Goal: Task Accomplishment & Management: Contribute content

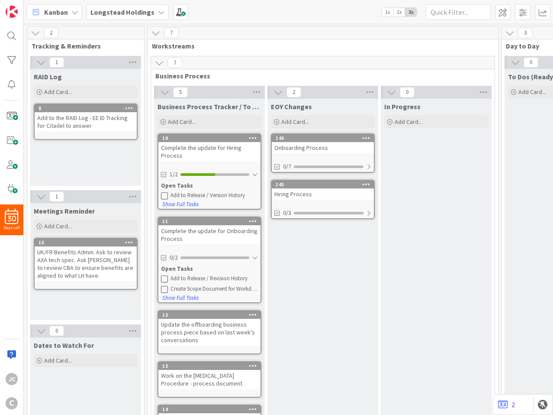
click at [97, 128] on div "Add to the RAID Log - EE ID Tracking for Citadel to answer" at bounding box center [86, 121] width 102 height 19
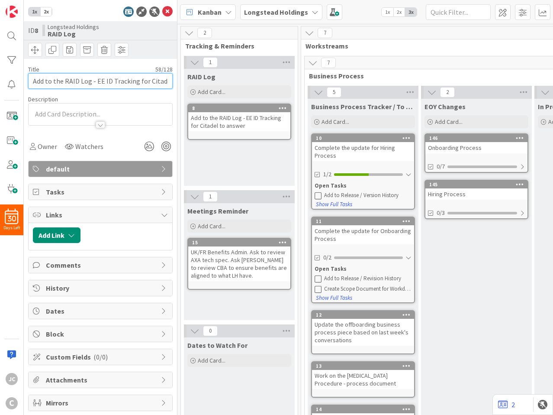
click at [118, 78] on input "Add to the RAID Log - EE ID Tracking for Citadel to answer" at bounding box center [100, 81] width 145 height 16
click at [162, 9] on icon at bounding box center [167, 11] width 10 height 10
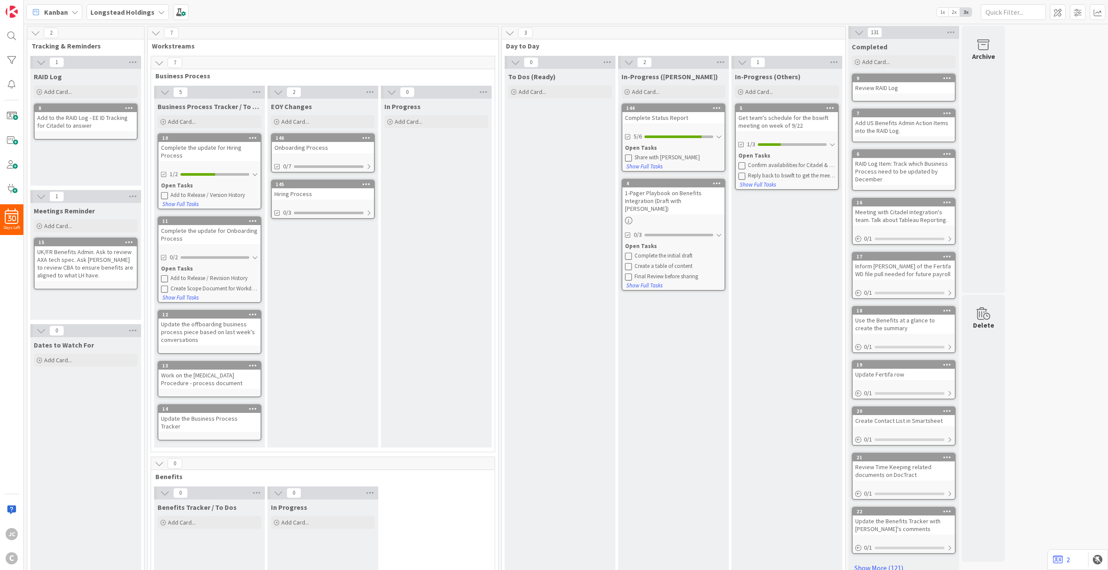
click at [531, 111] on div "To Dos (Ready) Add Card..." at bounding box center [560, 345] width 111 height 552
click at [534, 95] on span "Add Card..." at bounding box center [532, 92] width 28 height 8
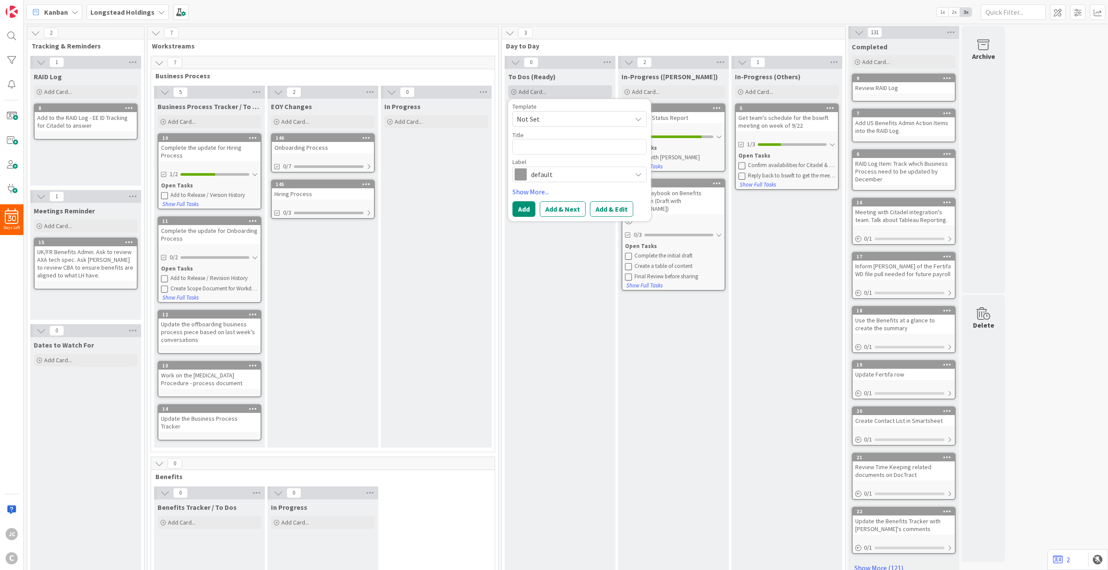
type textarea "x"
type textarea "E"
type textarea "x"
type textarea "Ea"
type textarea "x"
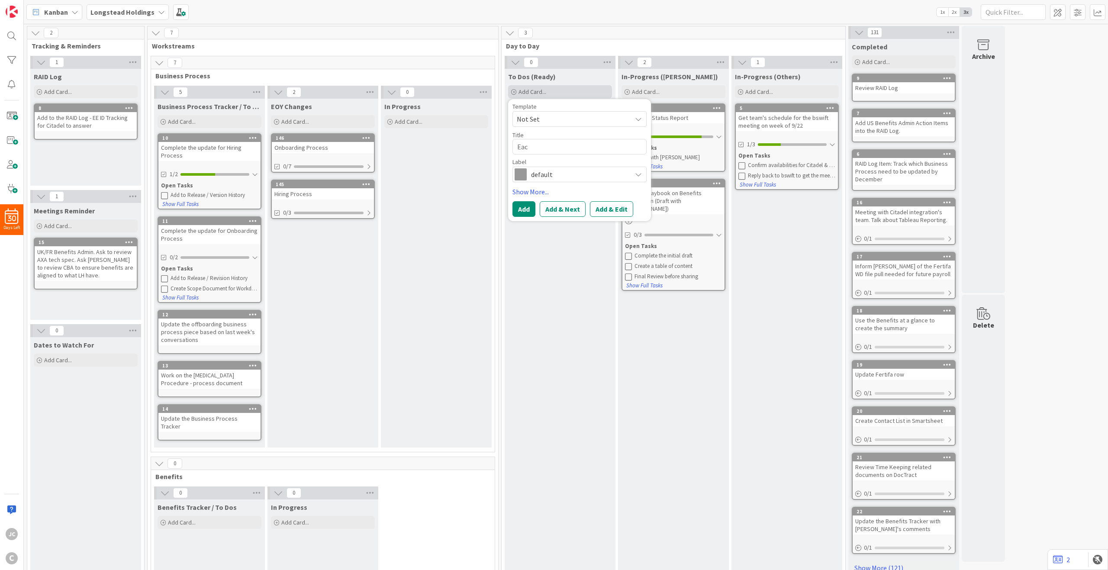
type textarea "Each"
type textarea "x"
type textarea "Each"
type textarea "x"
type textarea "Each"
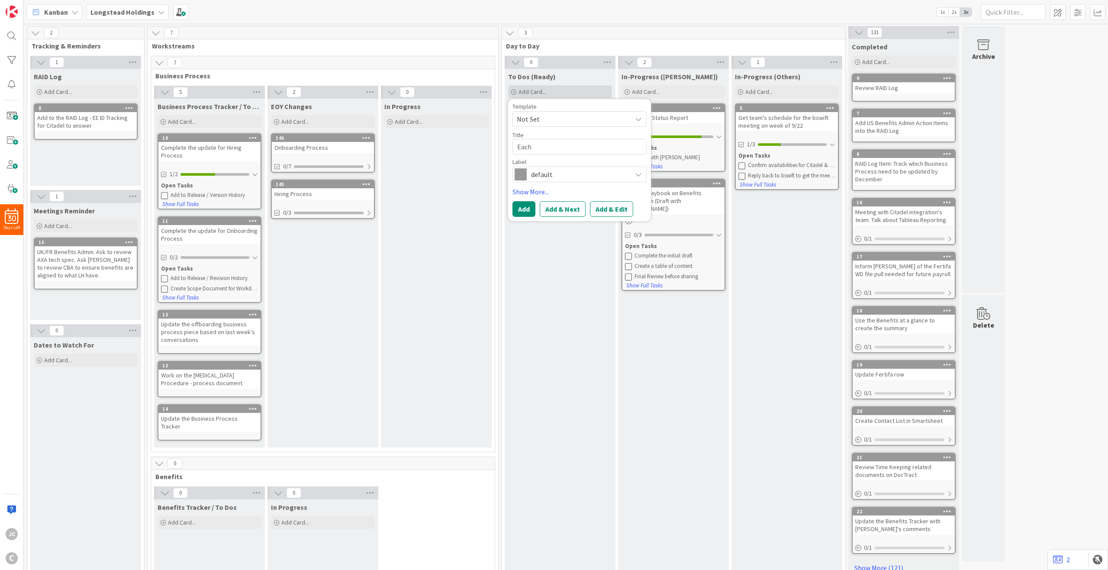
type textarea "x"
type textarea "Eac"
type textarea "x"
type textarea "Ea"
type textarea "x"
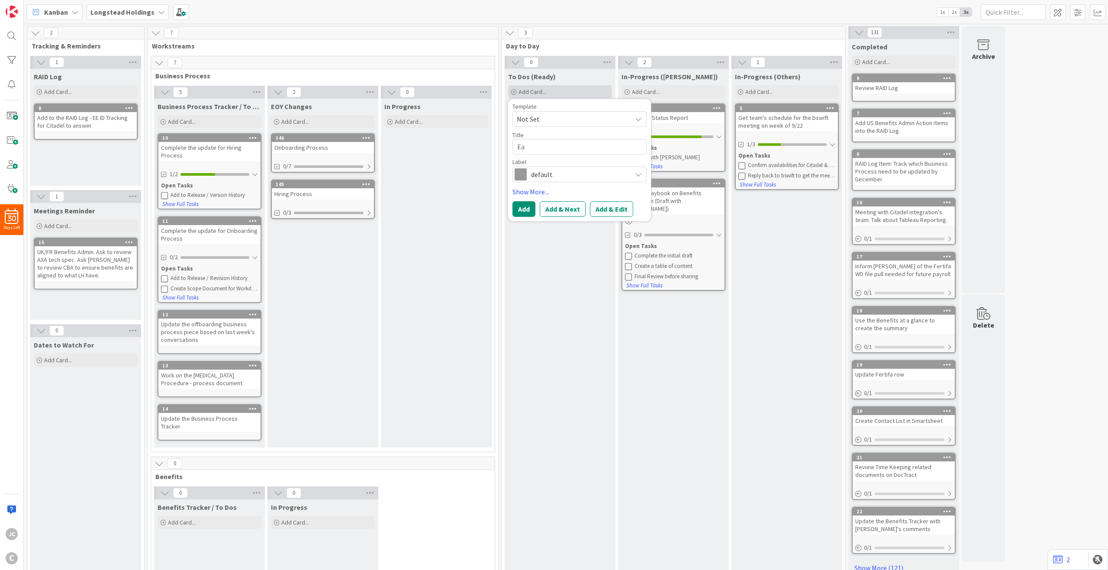
type textarea "E"
type textarea "x"
type textarea "R"
type textarea "x"
type textarea "Re"
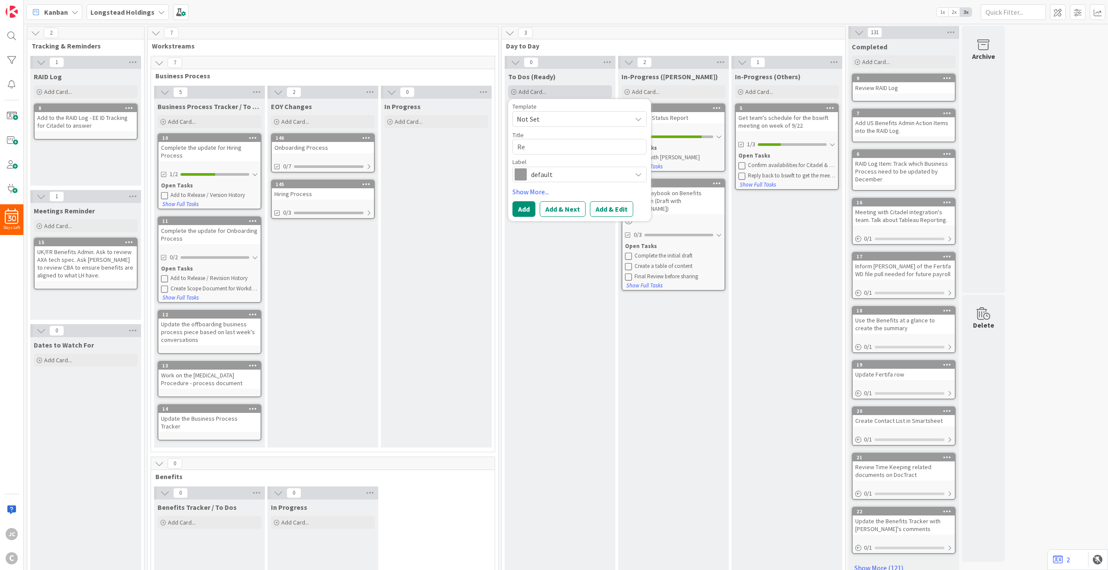
type textarea "x"
type textarea "Rea"
type textarea "x"
type textarea "Reac"
type textarea "x"
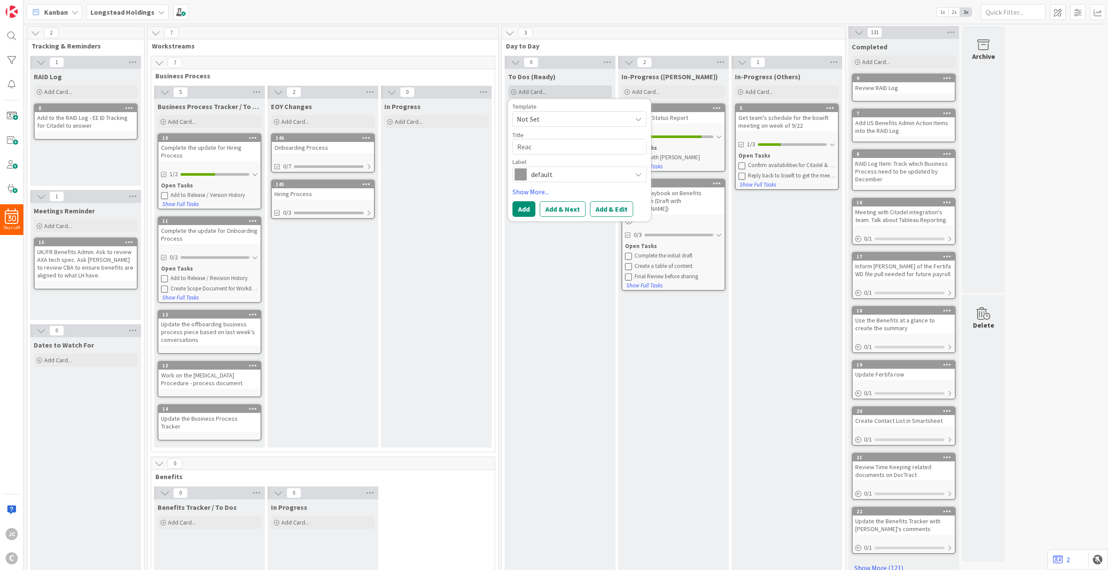
type textarea "Reach"
type textarea "x"
type textarea "Reach"
click at [574, 263] on div "To Dos (Ready) Add Card... Template Not Set Title 0 / 128 Title is required. La…" at bounding box center [560, 345] width 111 height 552
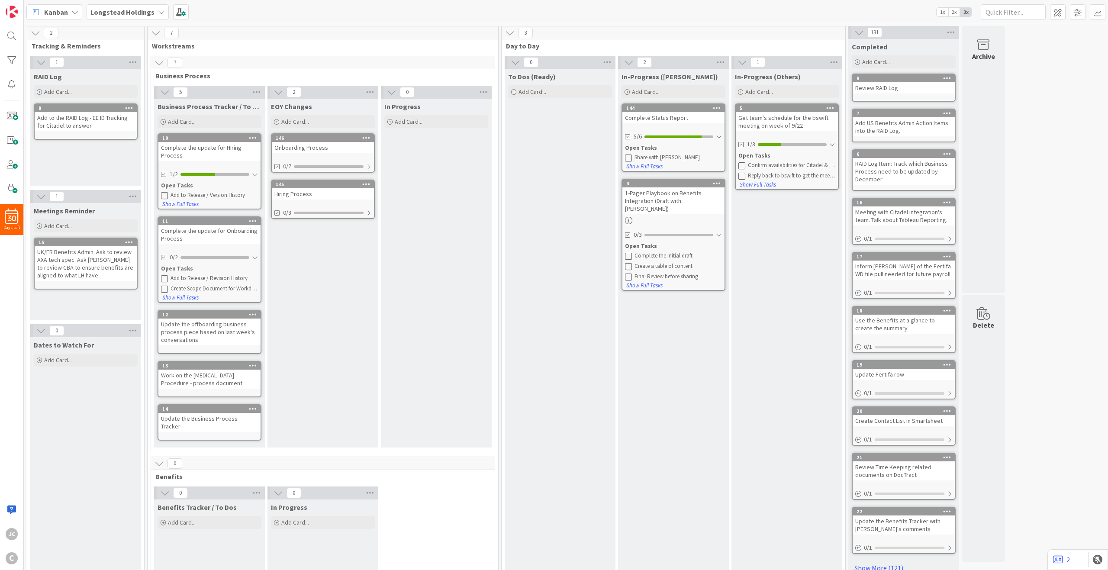
drag, startPoint x: 806, startPoint y: 175, endPoint x: 788, endPoint y: 157, distance: 25.1
click at [788, 157] on div "Open Tasks" at bounding box center [786, 155] width 97 height 9
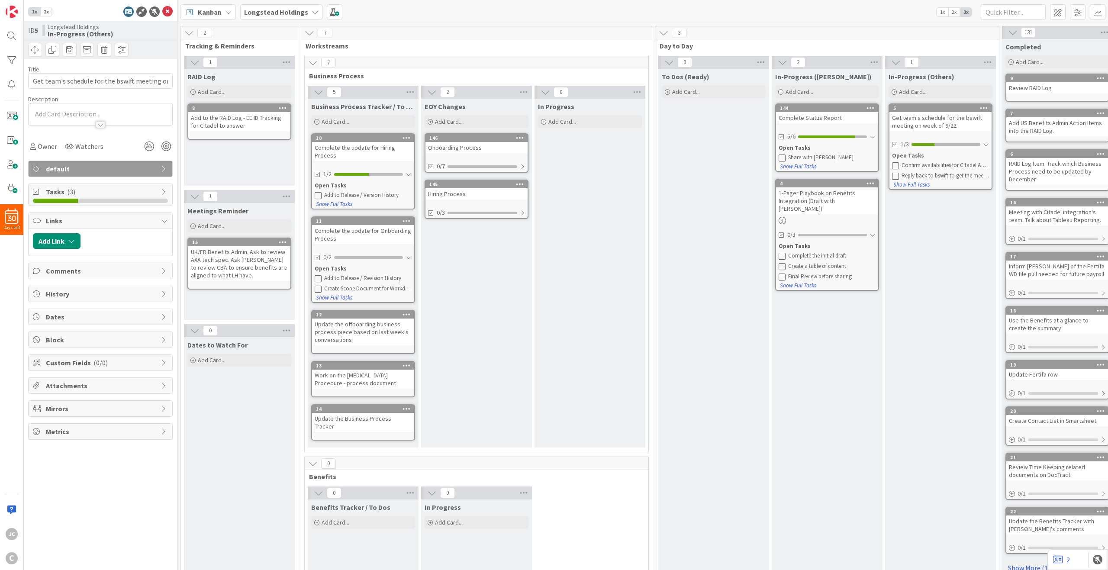
click at [106, 193] on span "Tasks ( 3 )" at bounding box center [101, 192] width 111 height 10
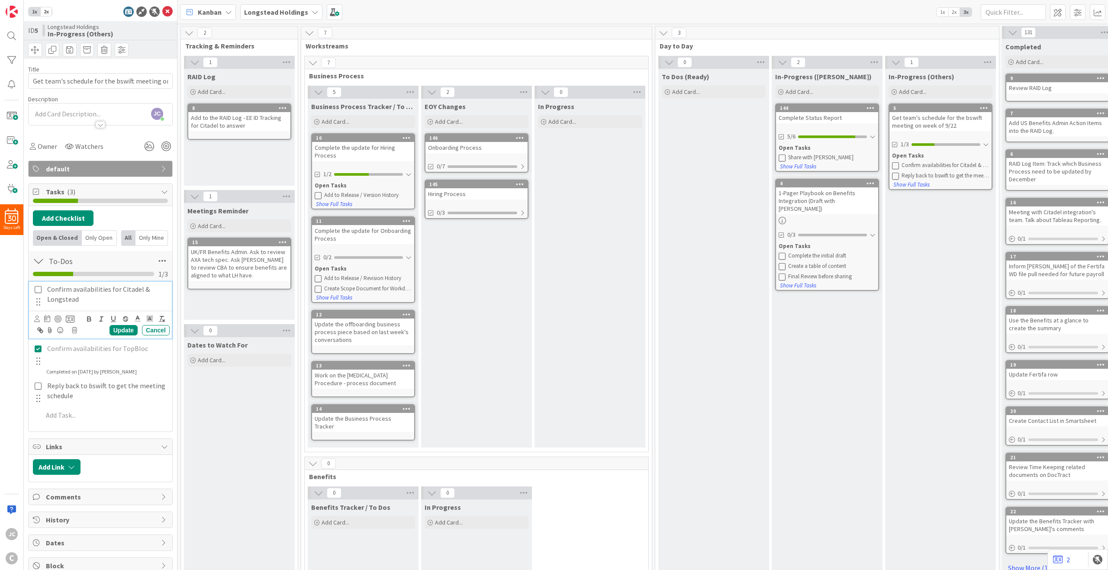
click at [116, 301] on p "Confirm availabilities for Citadel & Longstead" at bounding box center [106, 293] width 119 height 19
click at [49, 320] on icon at bounding box center [47, 318] width 6 height 7
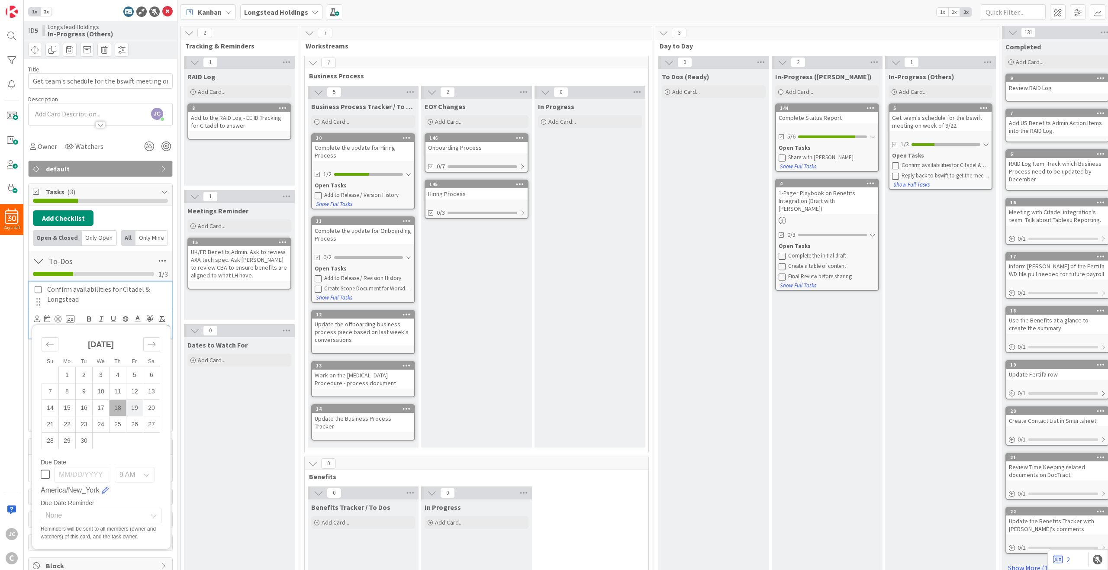
click at [132, 405] on td "19" at bounding box center [134, 407] width 17 height 16
type input "[DATE]"
click at [16, 332] on div "30 Days Left JC C" at bounding box center [12, 285] width 24 height 570
click at [669, 310] on div "To Dos (Ready) Add Card... Template Not Set Title 0 / 128 Title is required. La…" at bounding box center [713, 345] width 111 height 552
click at [714, 302] on div "To Dos (Ready) Add Card... Template Not Set Title 0 / 128 Title is required. La…" at bounding box center [713, 345] width 111 height 552
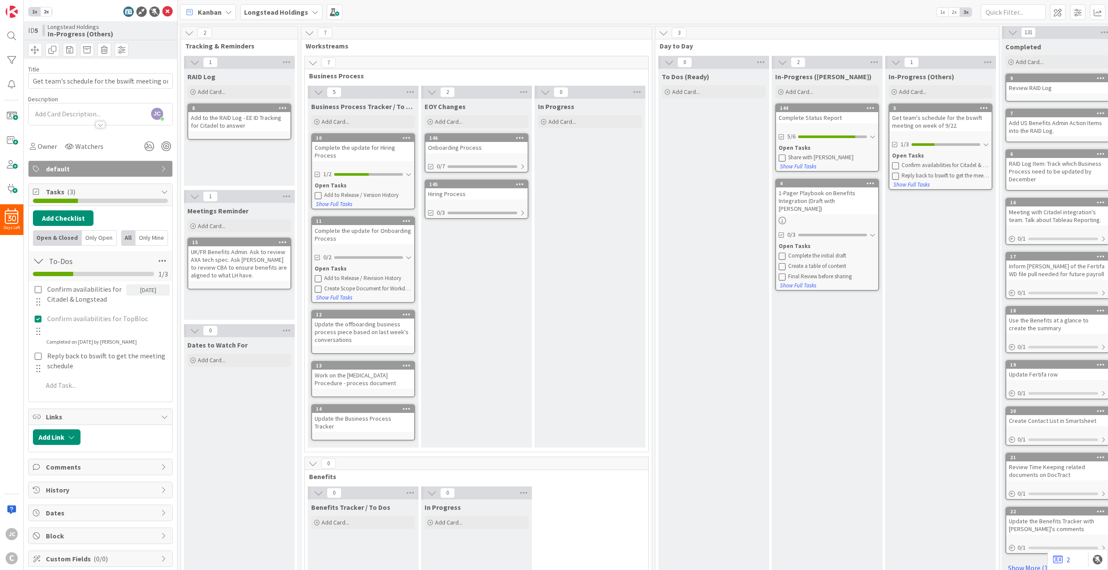
click at [45, 256] on div "To-Dos Checklist Name 6 / 64 To-Dos 1 / 3" at bounding box center [101, 266] width 144 height 30
click at [38, 259] on div at bounding box center [38, 261] width 11 height 16
click at [147, 290] on div "[DATE]" at bounding box center [147, 289] width 43 height 11
click at [122, 414] on span "None" at bounding box center [93, 487] width 97 height 12
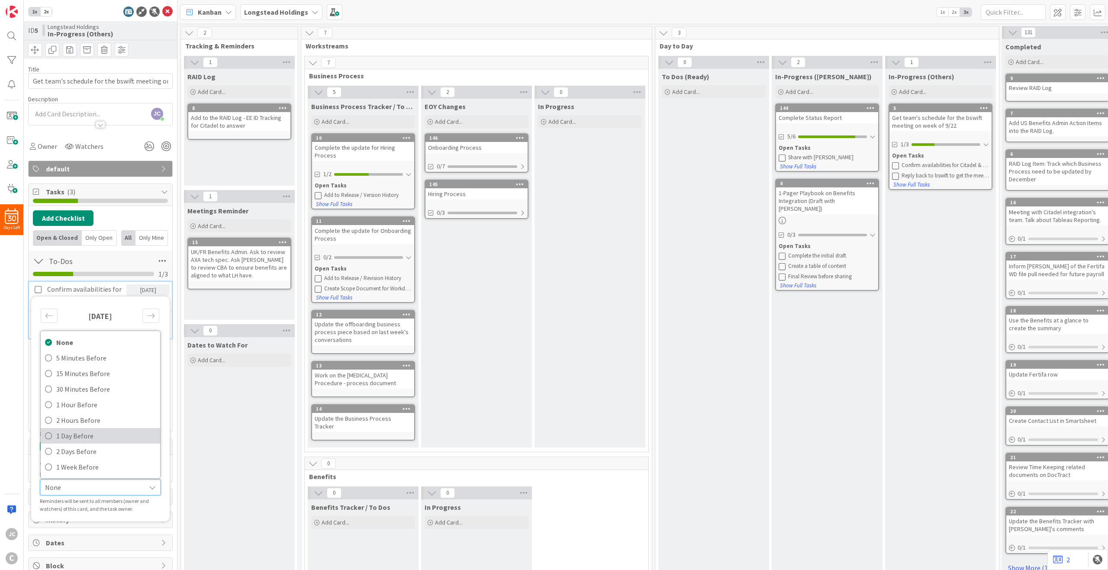
click at [106, 414] on span "1 Day Before" at bounding box center [106, 435] width 100 height 13
click at [132, 414] on div "5 AM" at bounding box center [133, 446] width 38 height 16
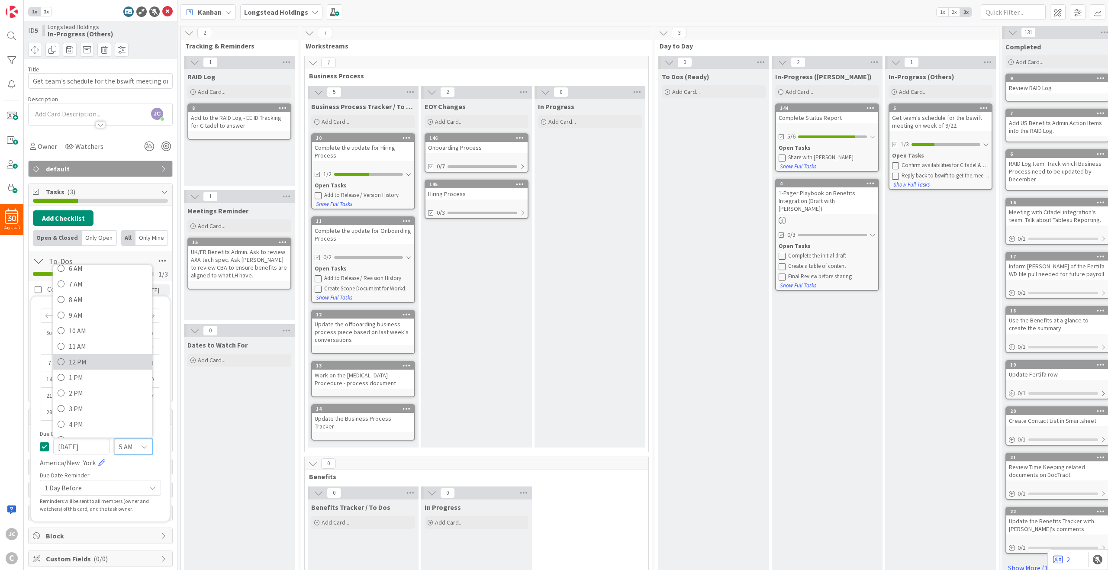
scroll to position [87, 0]
click at [93, 318] on span "8 AM" at bounding box center [108, 314] width 79 height 13
click at [110, 414] on span "1 Day Before" at bounding box center [93, 487] width 97 height 12
click at [82, 352] on span "5 Minutes Before" at bounding box center [106, 357] width 100 height 13
click at [142, 414] on div "8 AM" at bounding box center [133, 446] width 38 height 16
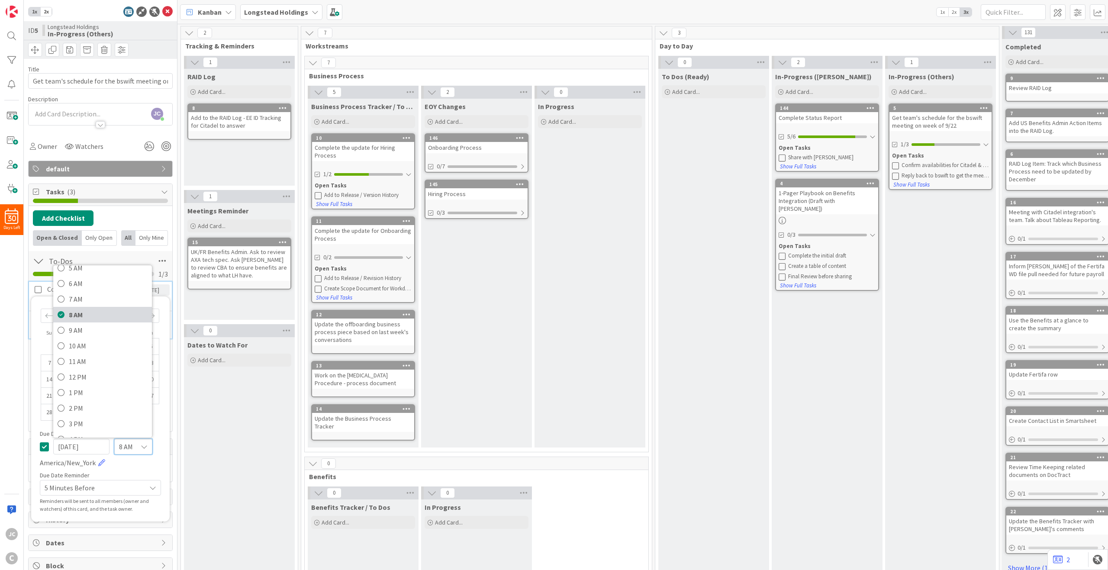
click at [95, 317] on span "8 AM" at bounding box center [108, 314] width 79 height 13
click at [98, 414] on link at bounding box center [101, 461] width 7 height 7
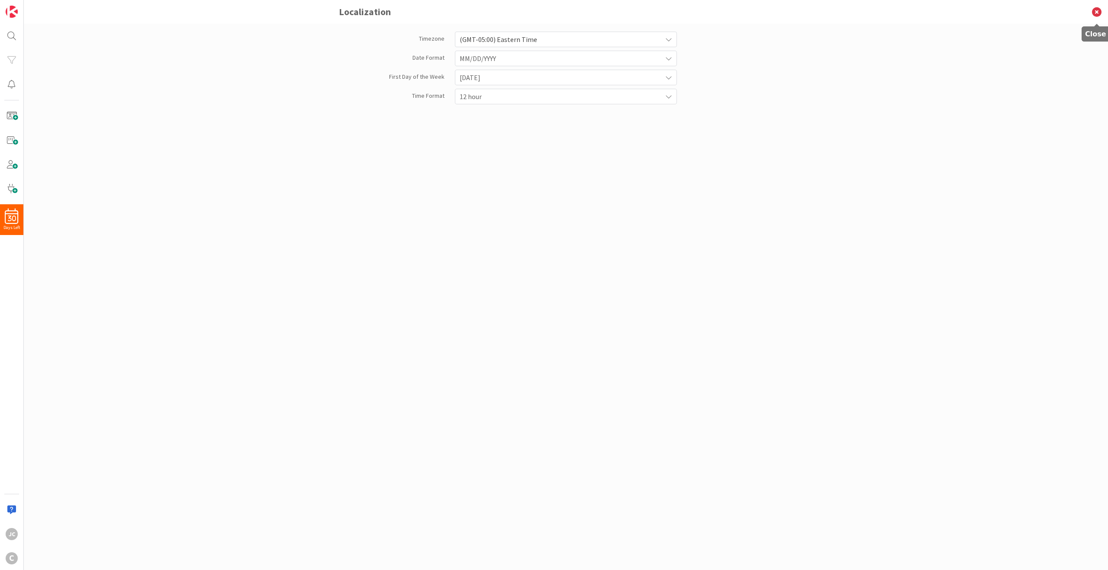
click at [830, 8] on icon at bounding box center [1096, 12] width 23 height 24
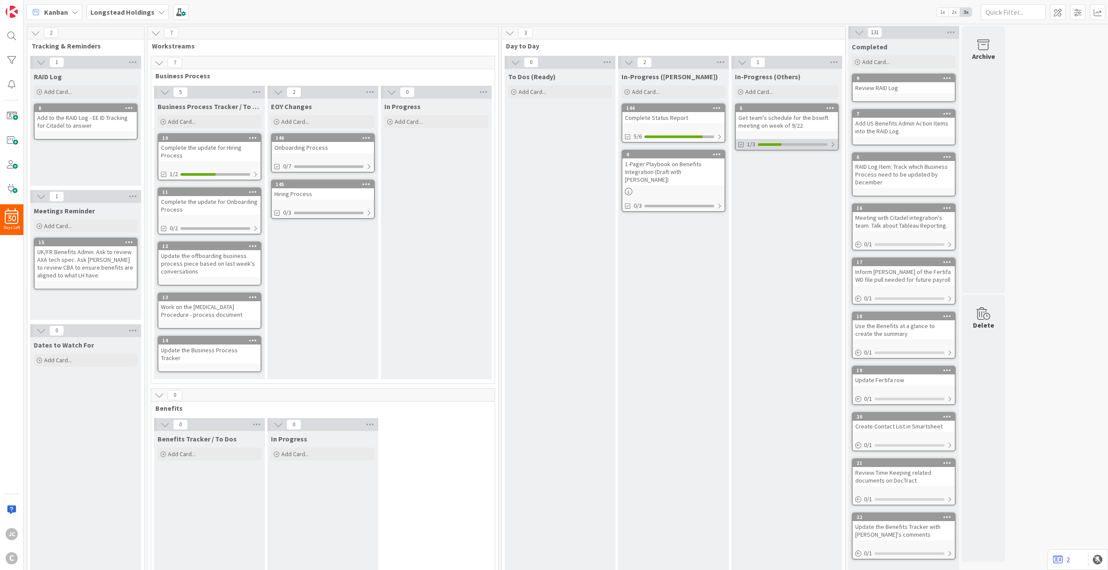
click at [830, 145] on div at bounding box center [832, 144] width 5 height 7
click at [769, 186] on button "Show Full Tasks" at bounding box center [757, 185] width 37 height 10
click at [753, 153] on div "Open Tasks" at bounding box center [786, 155] width 97 height 9
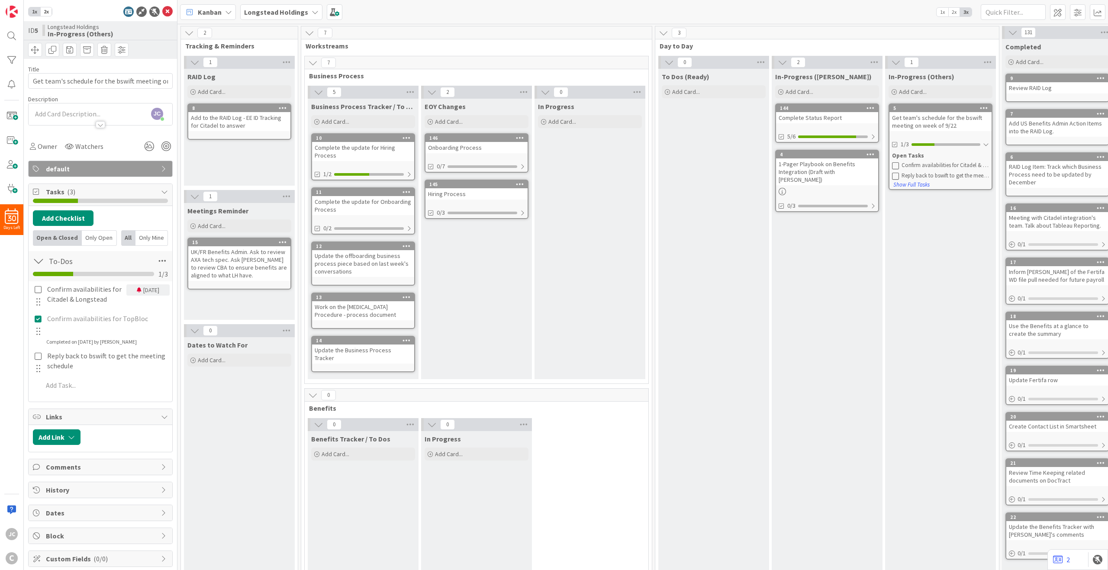
click at [138, 287] on div "[DATE]" at bounding box center [147, 289] width 43 height 11
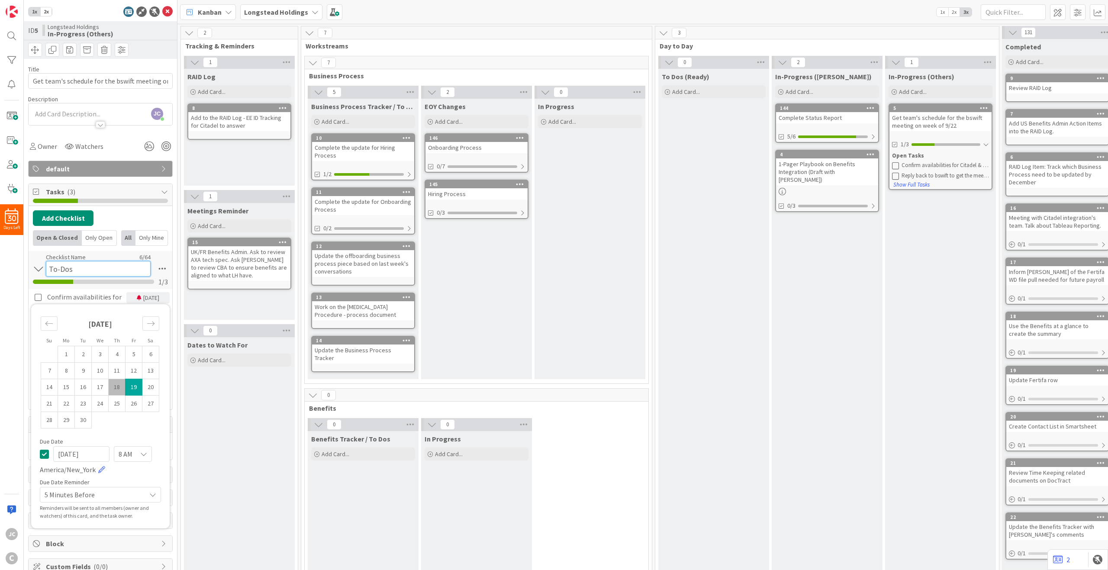
click at [111, 254] on div "Checklist Name 6 / 64 To-Dos" at bounding box center [98, 264] width 105 height 23
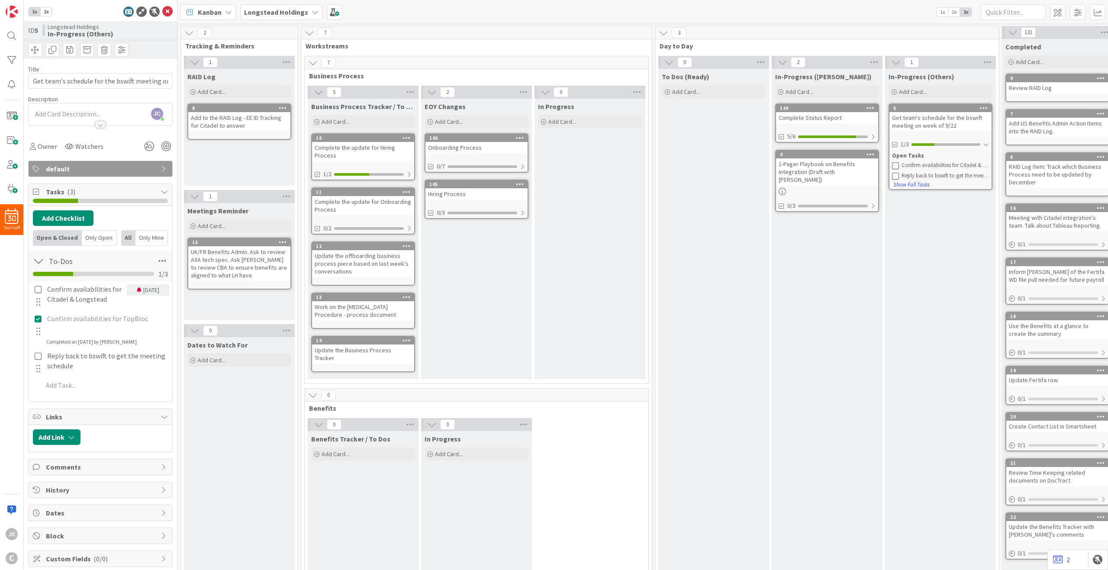
click at [19, 334] on div "30 Days Left JC C" at bounding box center [12, 285] width 24 height 570
click at [38, 259] on div at bounding box center [38, 261] width 11 height 16
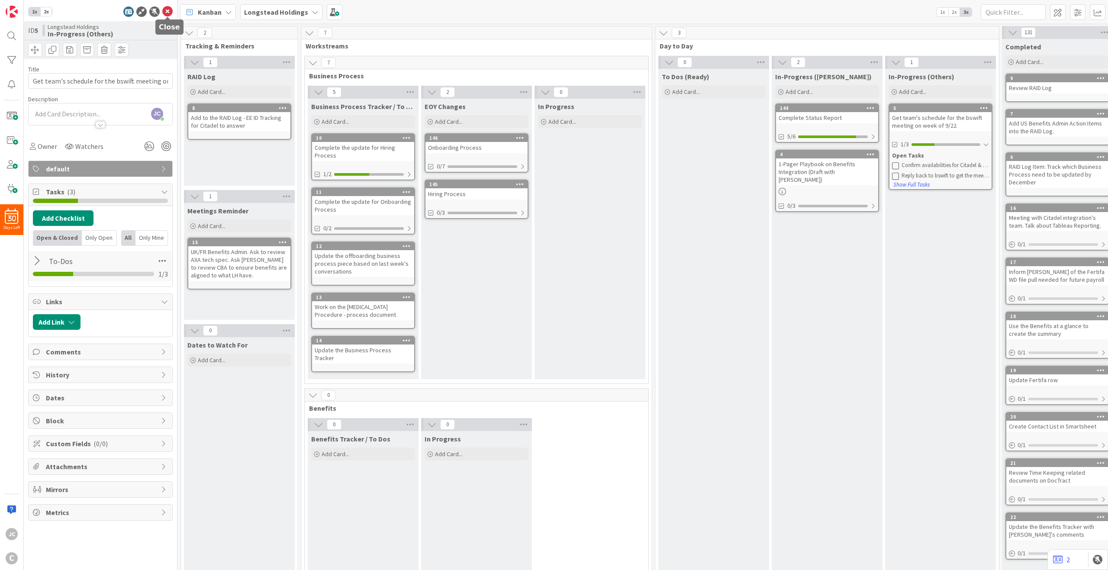
click at [165, 15] on icon at bounding box center [167, 11] width 10 height 10
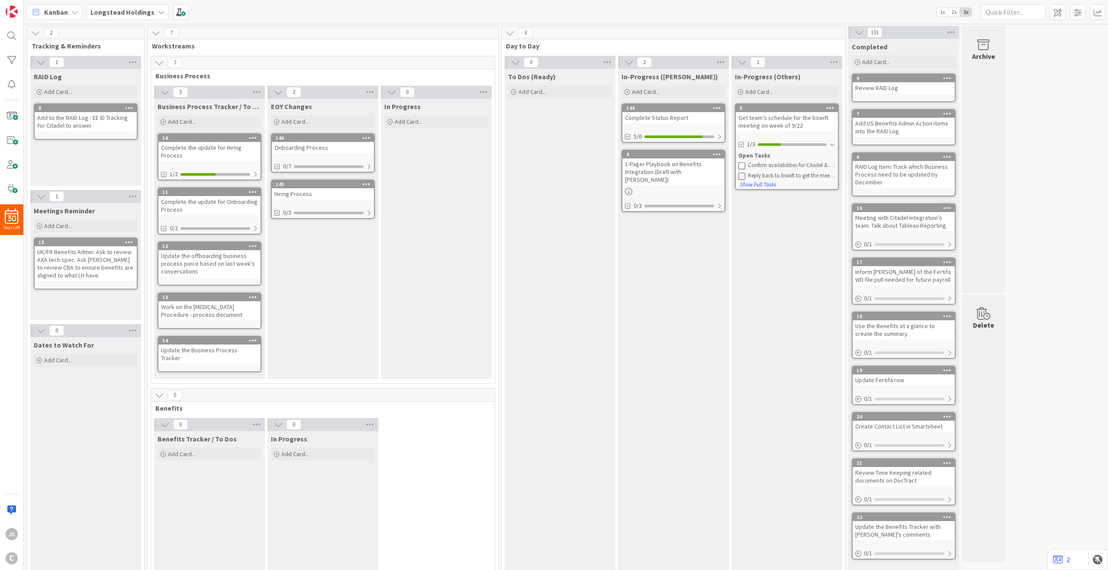
click at [795, 166] on div "Confirm availabilities for Citadel & Longstead" at bounding box center [791, 165] width 87 height 7
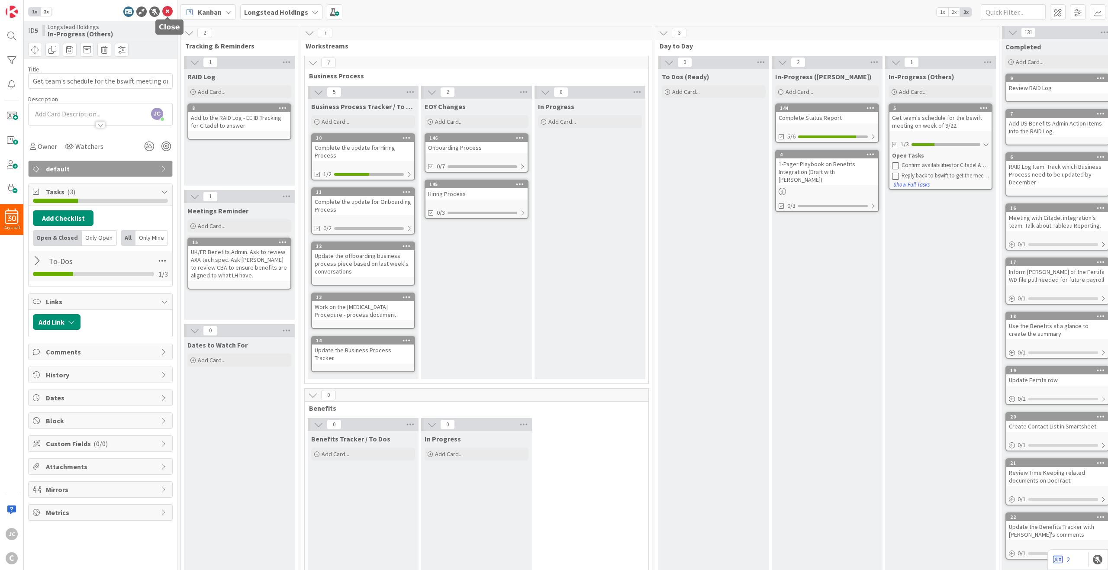
click at [170, 15] on icon at bounding box center [167, 11] width 10 height 10
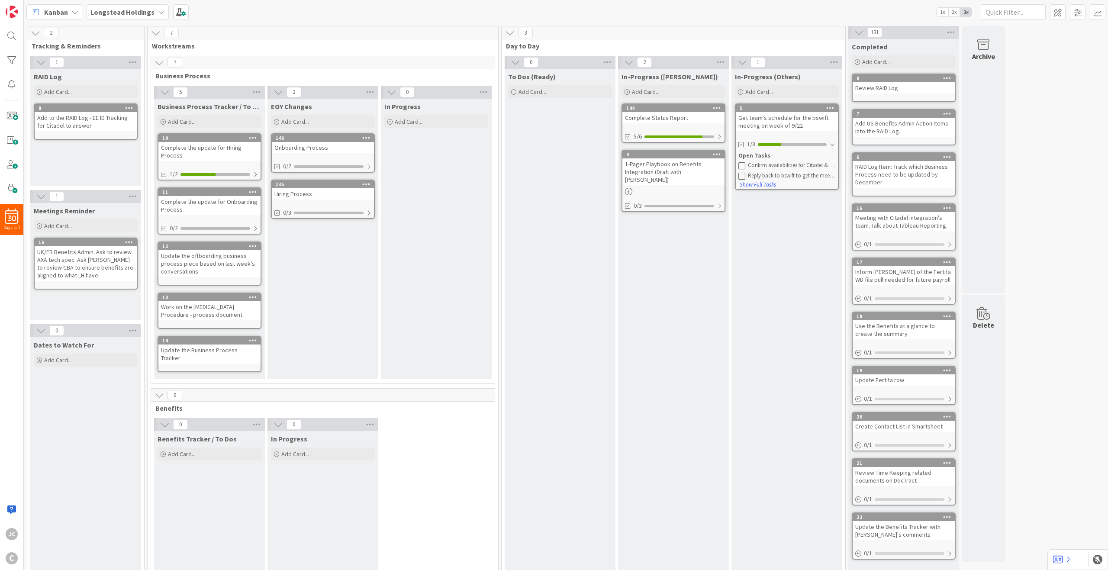
click at [788, 165] on div "Confirm availabilities for Citadel & Longstead" at bounding box center [791, 165] width 87 height 7
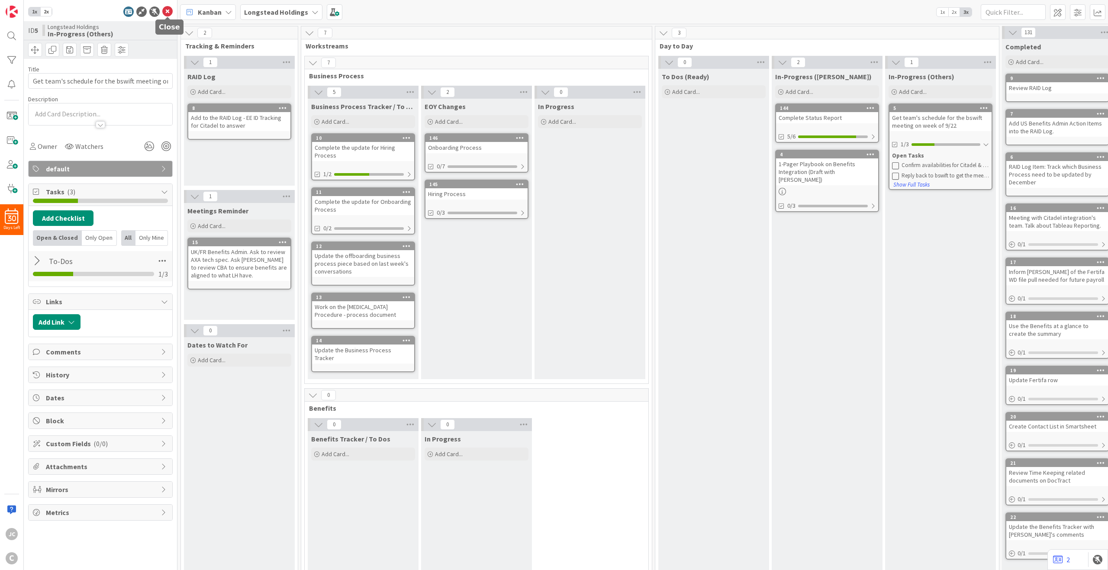
click at [164, 13] on icon at bounding box center [167, 11] width 10 height 10
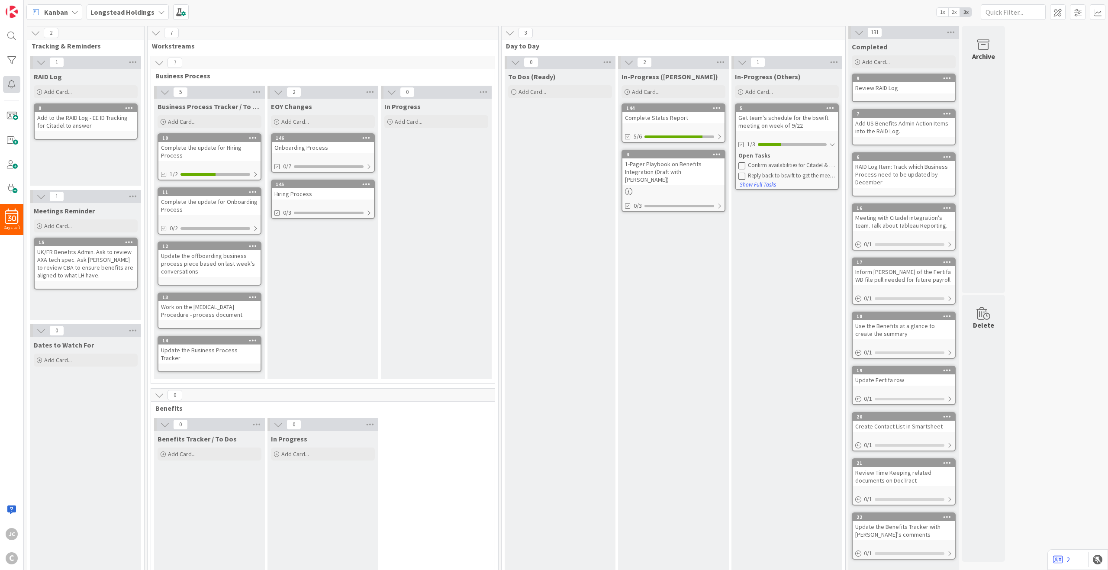
click at [14, 81] on div at bounding box center [11, 84] width 17 height 17
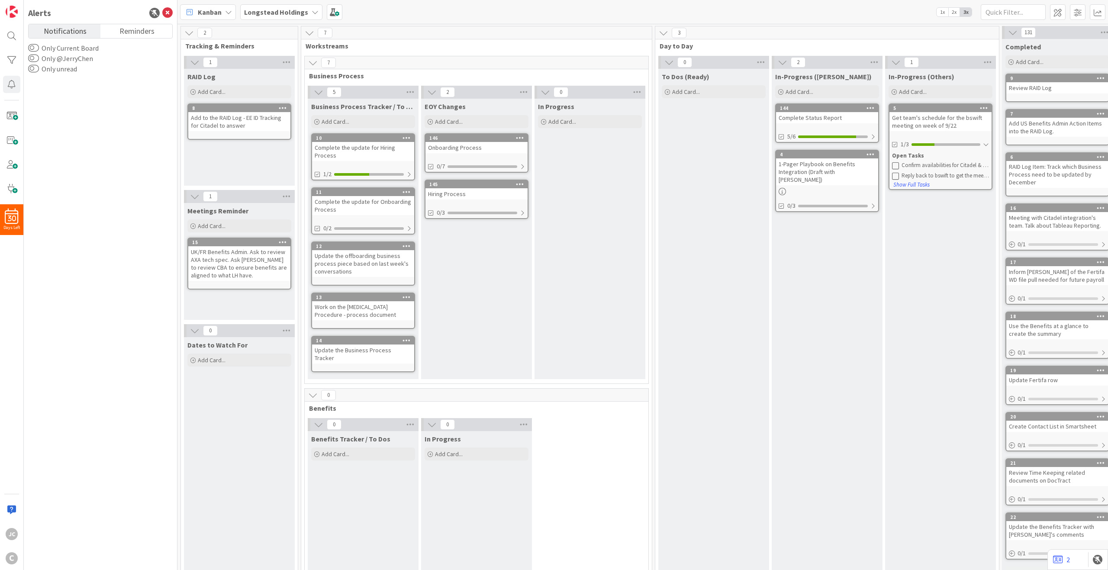
click at [87, 31] on link "Notifications" at bounding box center [65, 31] width 72 height 14
click at [113, 32] on link "Reminders" at bounding box center [136, 31] width 72 height 14
click at [35, 49] on button "Only Current Board" at bounding box center [33, 48] width 11 height 9
click at [34, 58] on button "Show Done Cards" at bounding box center [33, 58] width 11 height 9
click at [72, 32] on span "Notifications" at bounding box center [65, 30] width 43 height 12
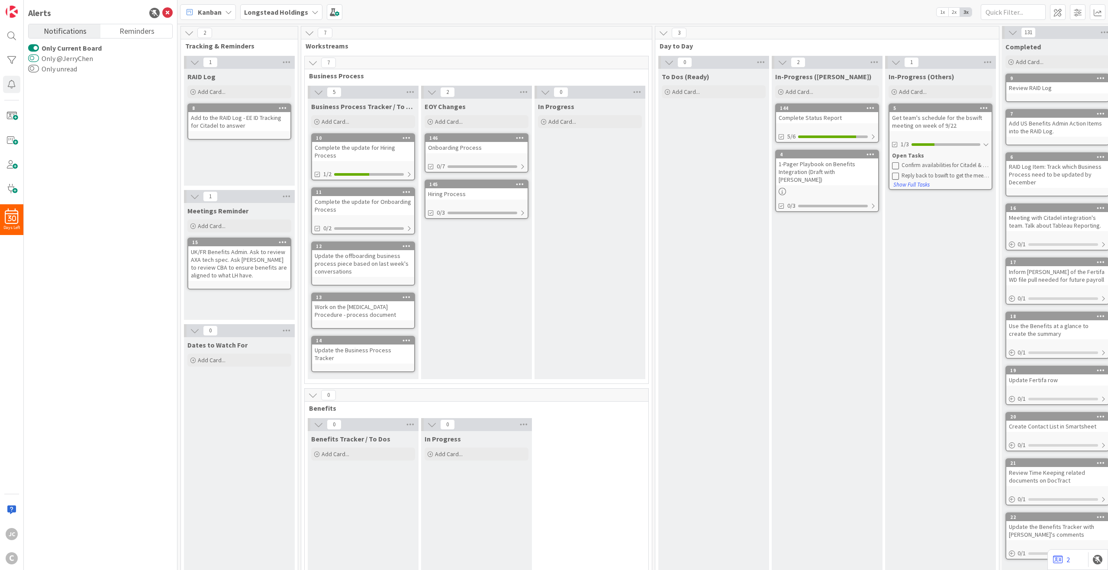
click at [38, 59] on button "Only @JerryChen" at bounding box center [33, 58] width 11 height 9
click at [34, 71] on button "Only unread" at bounding box center [33, 68] width 11 height 9
click at [151, 31] on span "Reminders" at bounding box center [136, 30] width 35 height 12
click at [169, 11] on icon at bounding box center [167, 13] width 10 height 10
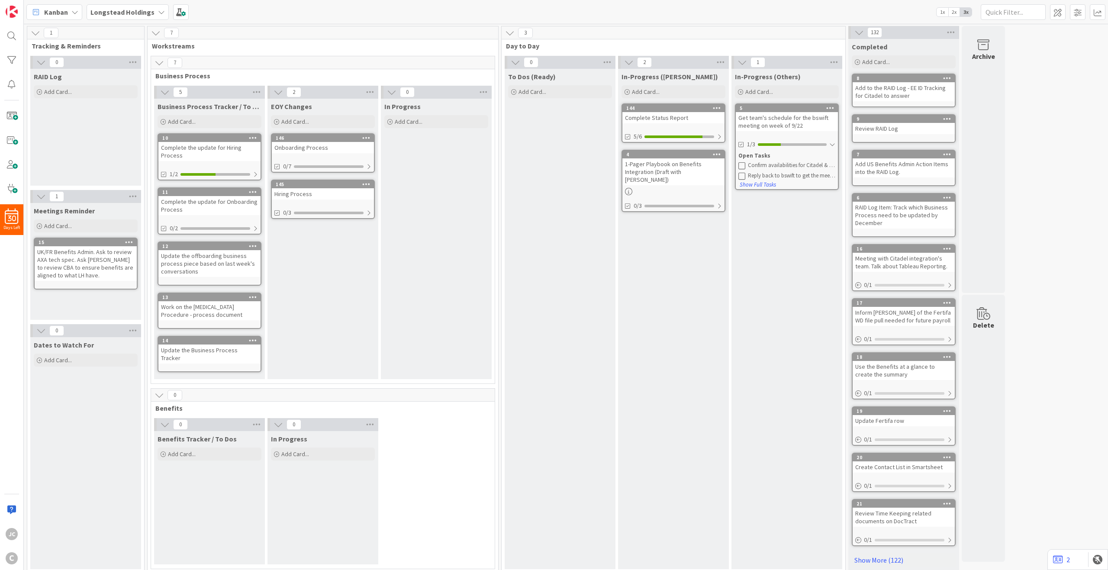
click at [90, 113] on div "RAID Log Add Card..." at bounding box center [85, 127] width 111 height 117
click at [69, 34] on div "1" at bounding box center [85, 32] width 117 height 13
click at [830, 29] on icon at bounding box center [859, 33] width 10 height 10
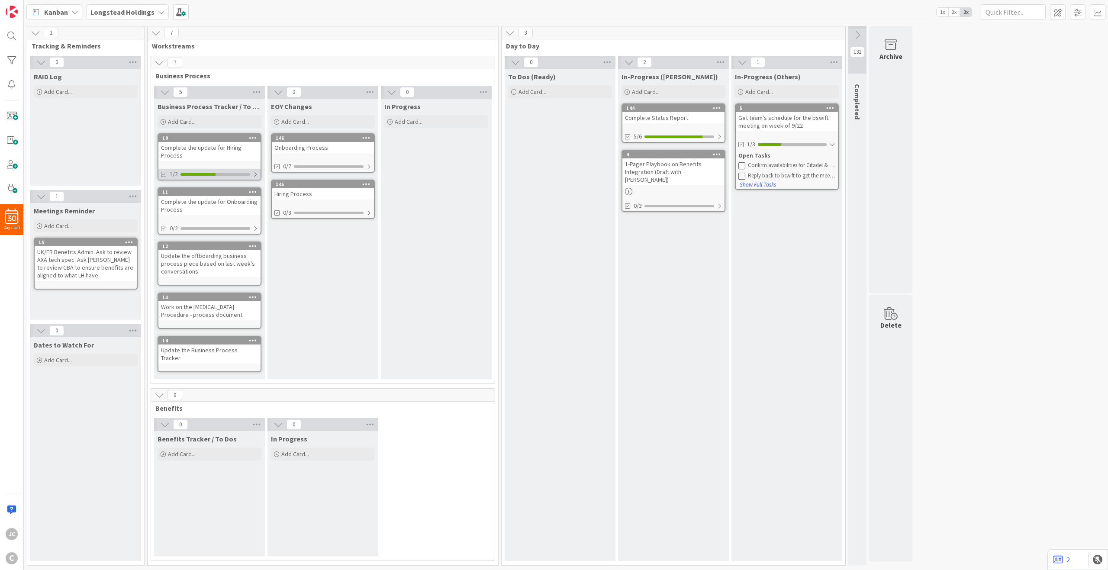
click at [256, 176] on div at bounding box center [255, 174] width 5 height 7
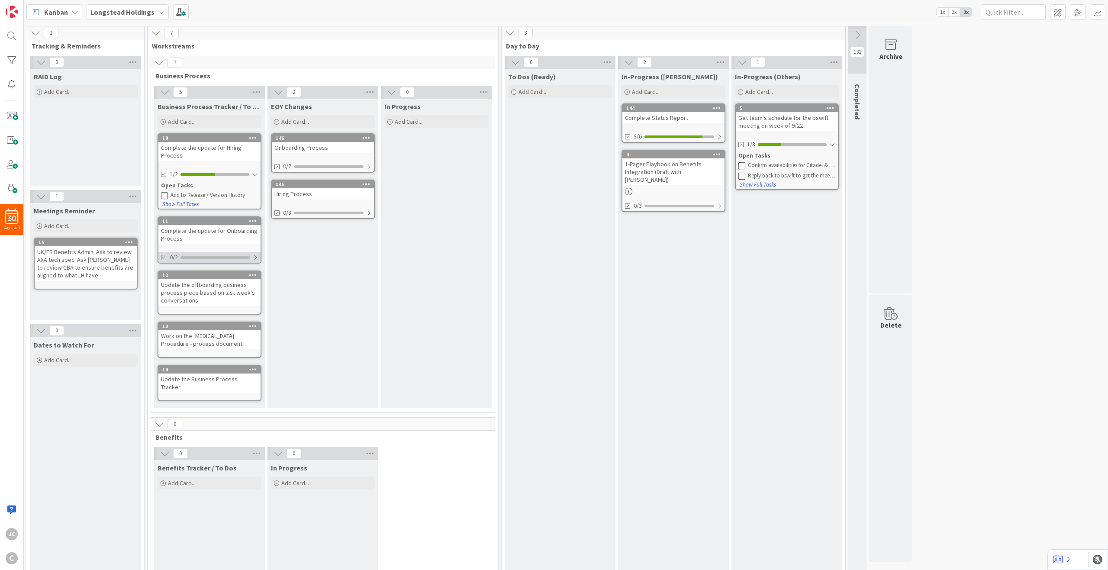
click at [257, 259] on div at bounding box center [255, 257] width 5 height 7
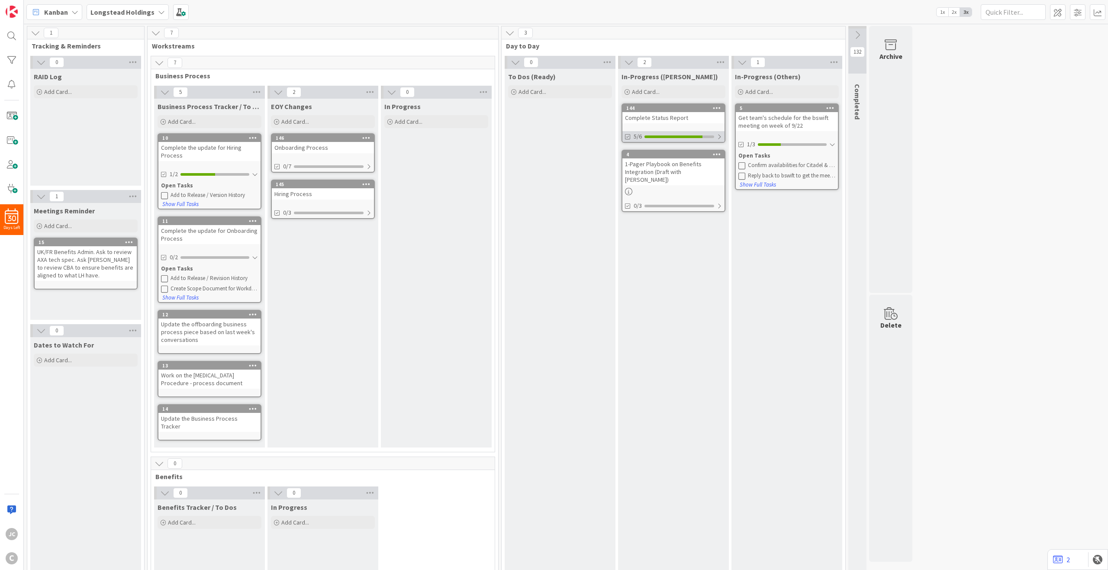
click at [720, 136] on div at bounding box center [719, 136] width 5 height 7
click at [714, 229] on div "0/3" at bounding box center [673, 234] width 102 height 11
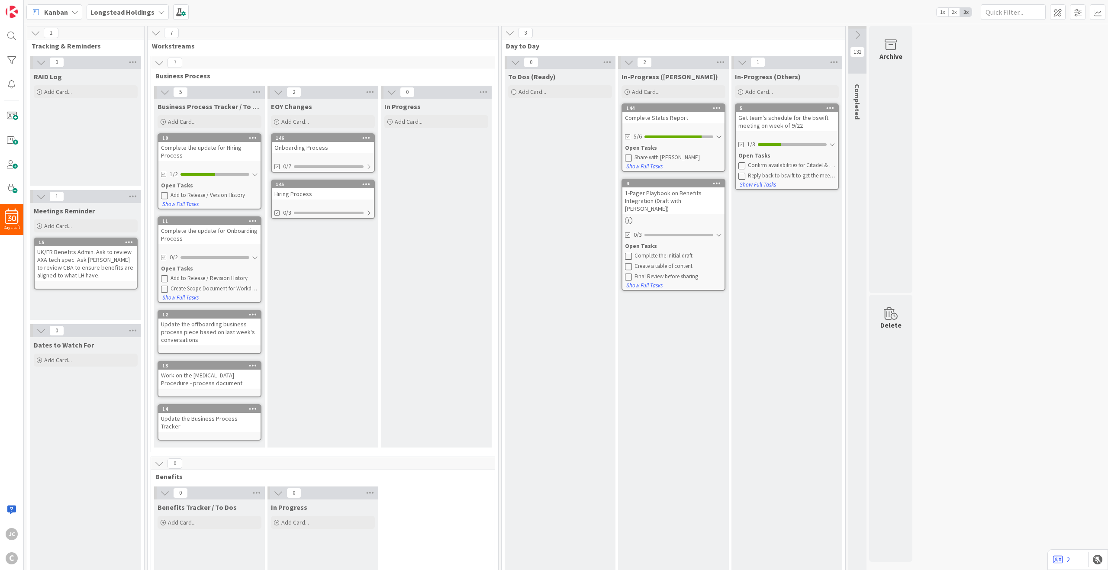
click at [628, 252] on icon at bounding box center [628, 255] width 7 height 7
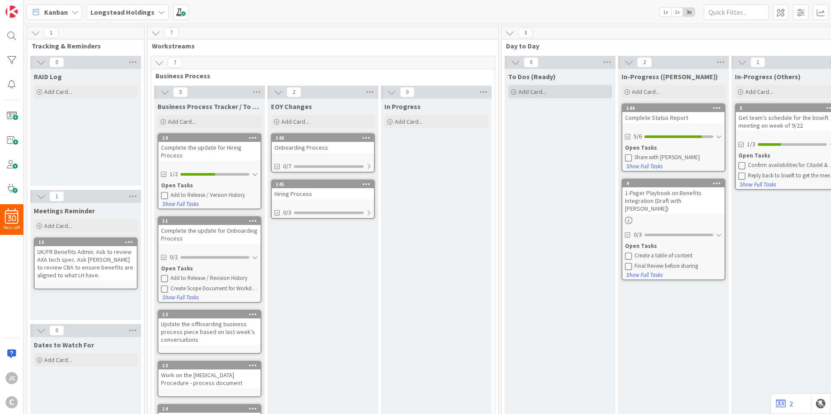
click at [546, 94] on div "Add Card..." at bounding box center [560, 91] width 104 height 13
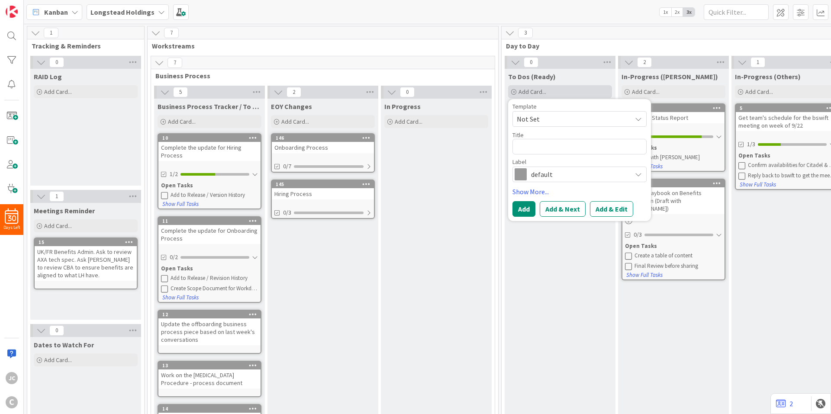
type textarea "x"
type textarea "P"
type textarea "x"
type textarea "Pu"
type textarea "x"
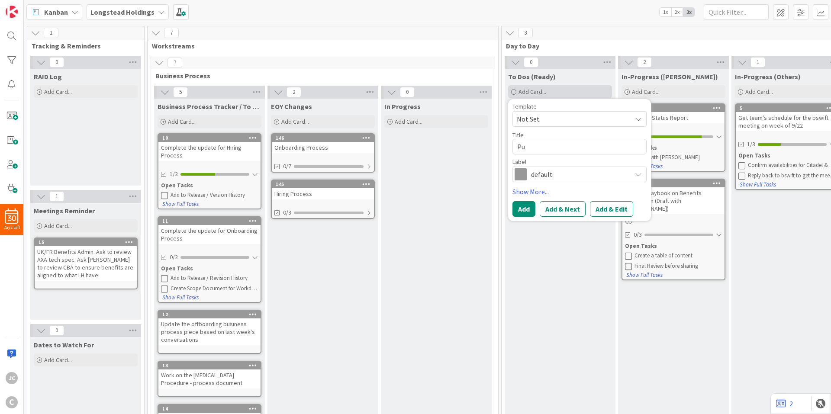
type textarea "Put"
type textarea "x"
type textarea "Put"
type textarea "x"
type textarea "Put t"
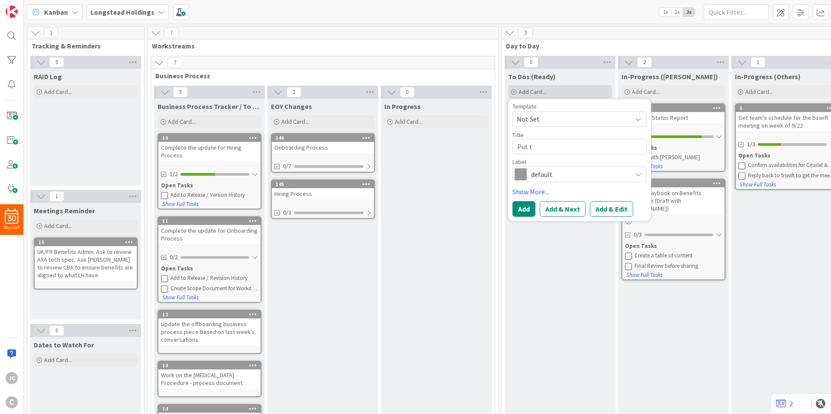
type textarea "x"
type textarea "Put to"
type textarea "x"
type textarea "Put tog"
type textarea "x"
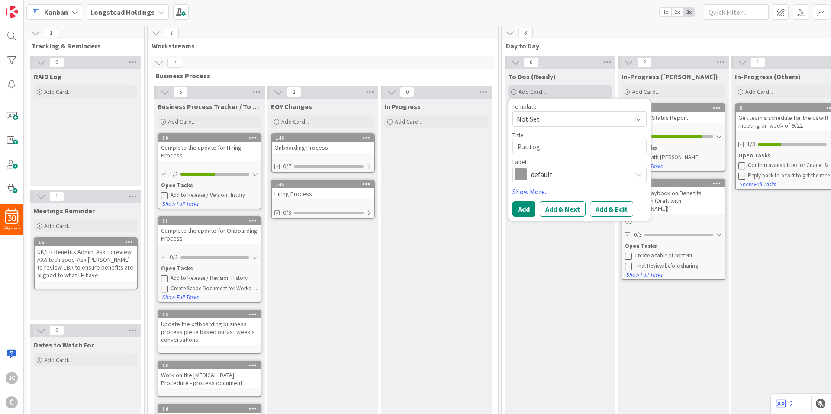
type textarea "Put toge"
type textarea "x"
type textarea "Put toget"
type textarea "x"
type textarea "Put togeth"
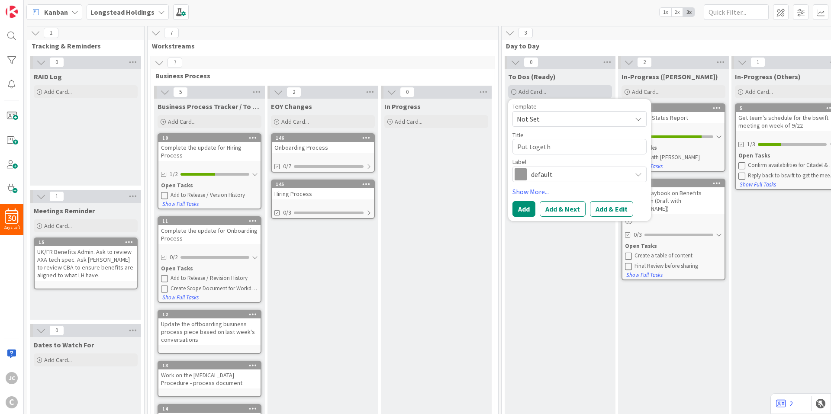
type textarea "x"
type textarea "Put togethe"
type textarea "x"
type textarea "Put together"
type textarea "x"
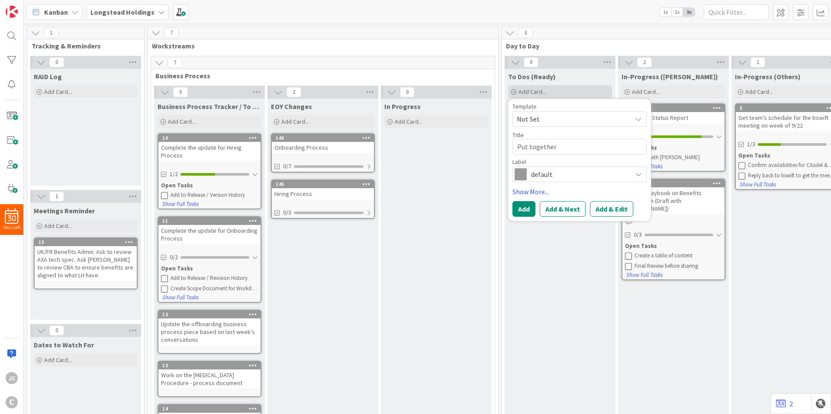
type textarea "Put together M"
type textarea "x"
type textarea "Put together Me"
type textarea "x"
type textarea "Put together [PERSON_NAME]"
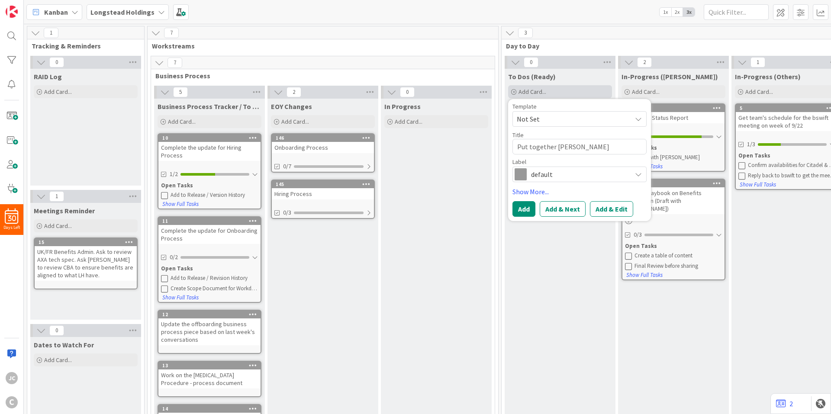
type textarea "x"
type textarea "Put together Meet"
type textarea "x"
type textarea "U"
type textarea "x"
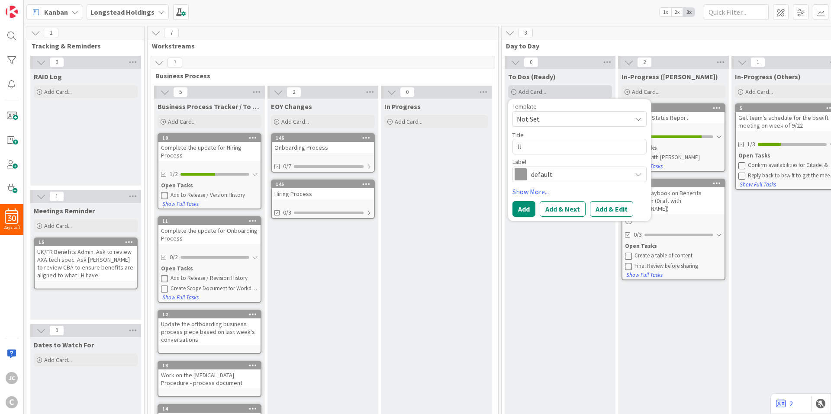
type textarea "UK"
type textarea "x"
type textarea "UK/"
type textarea "x"
type textarea "UK/F"
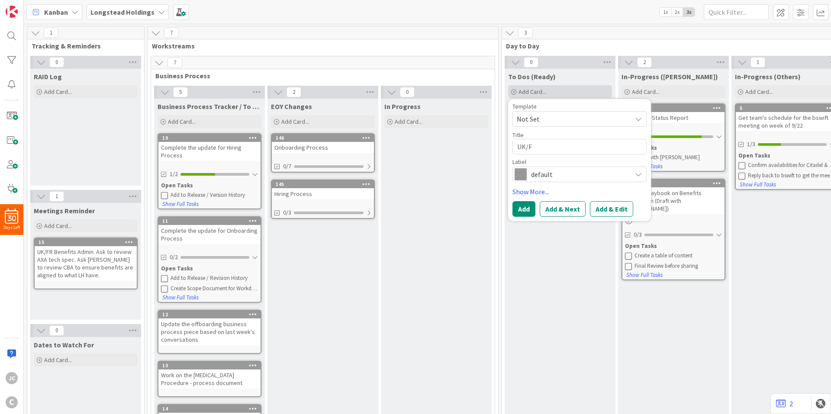
type textarea "x"
type textarea "UK/FR"
type textarea "x"
type textarea "UK/FR"
type textarea "x"
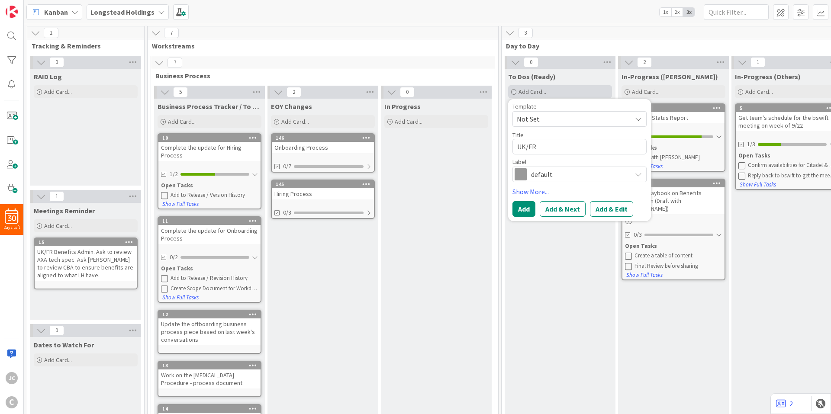
type textarea "UK/FR -"
type textarea "x"
type textarea "UK/FR -"
type textarea "x"
type textarea "UK/FR - E"
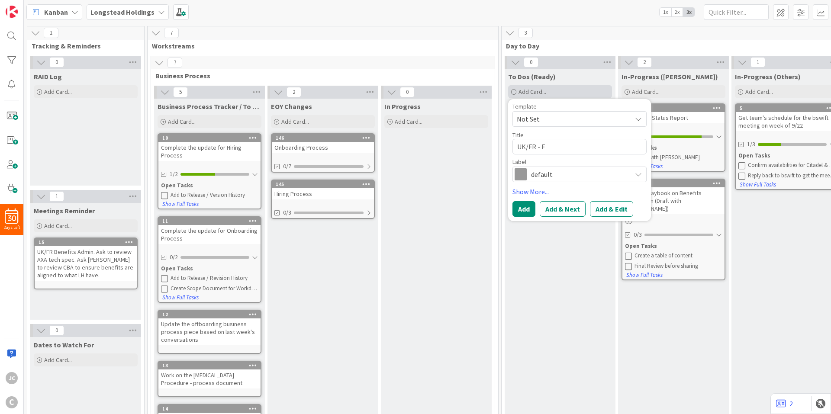
type textarea "x"
type textarea "UK/FR - ER"
type textarea "x"
type textarea "UK/FR - ER"
type textarea "x"
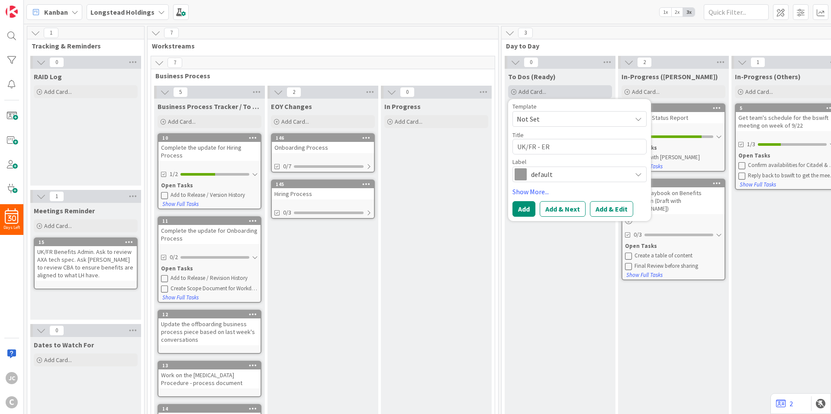
type textarea "UK/FR - ER D"
type textarea "x"
type textarea "UK/FR - ER Di"
type textarea "x"
type textarea "UK/FR - ER Dis"
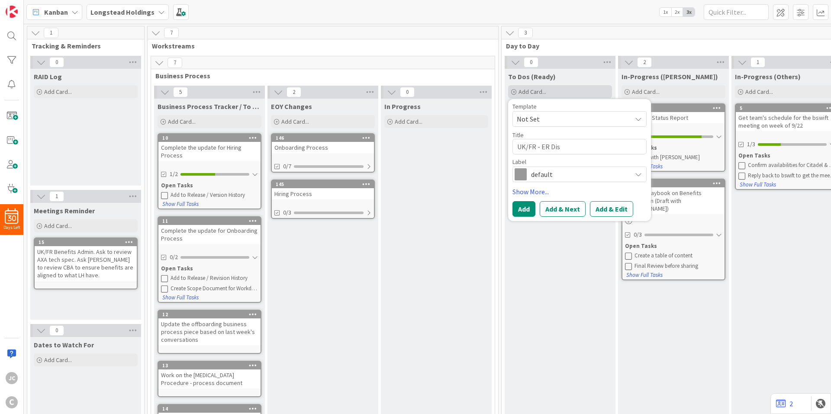
type textarea "x"
type textarea "UK/FR - ER Disc"
type textarea "x"
type textarea "UK/FR - ER Disco"
type textarea "x"
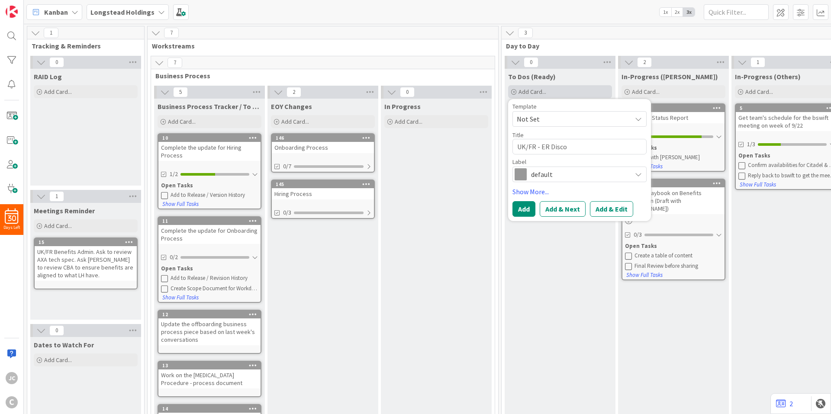
type textarea "UK/FR - ER Discov"
type textarea "x"
type textarea "UK/FR - ER Discove"
type textarea "x"
type textarea "UK/FR - ER Discover"
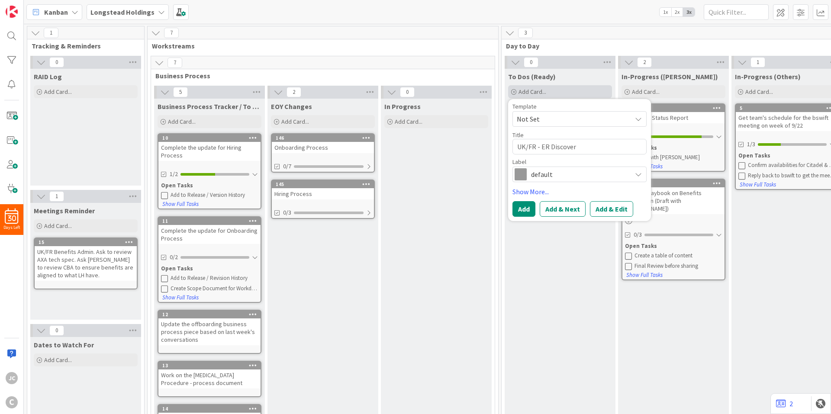
type textarea "x"
type textarea "UK/FR - ER Discover"
type textarea "x"
type textarea "UK/FR - ER Discover y"
type textarea "x"
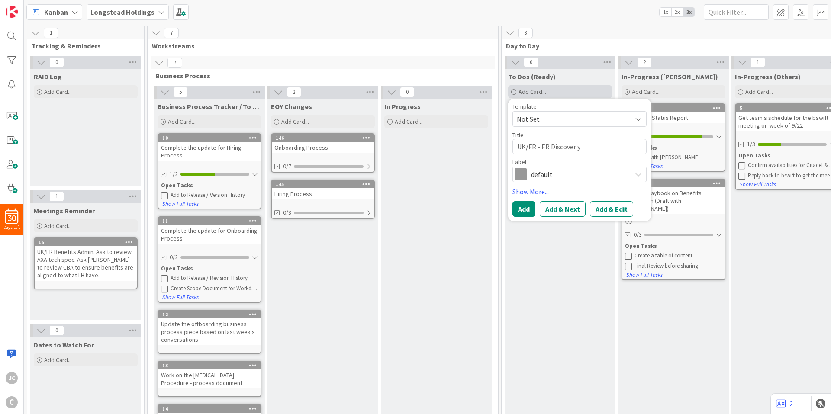
type textarea "UK/FR - ER Discover yM"
type textarea "x"
type textarea "UK/FR - ER Discover y"
type textarea "x"
type textarea "UK/FR - ER Discover"
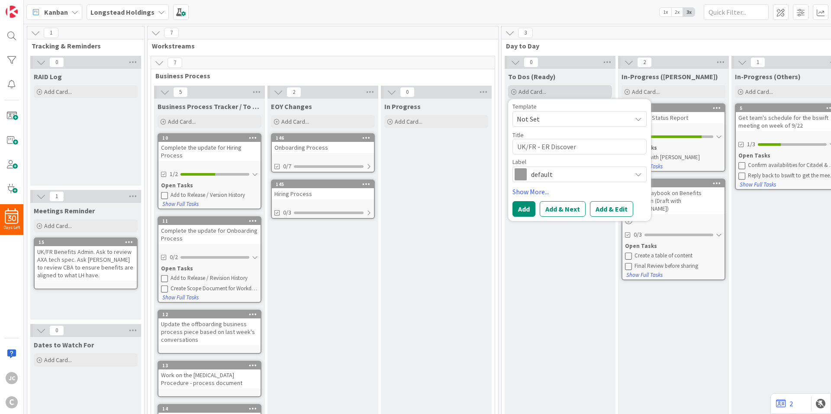
type textarea "x"
type textarea "UK/FR - ER Discover"
type textarea "x"
type textarea "UK/FR - ER Discovery"
type textarea "x"
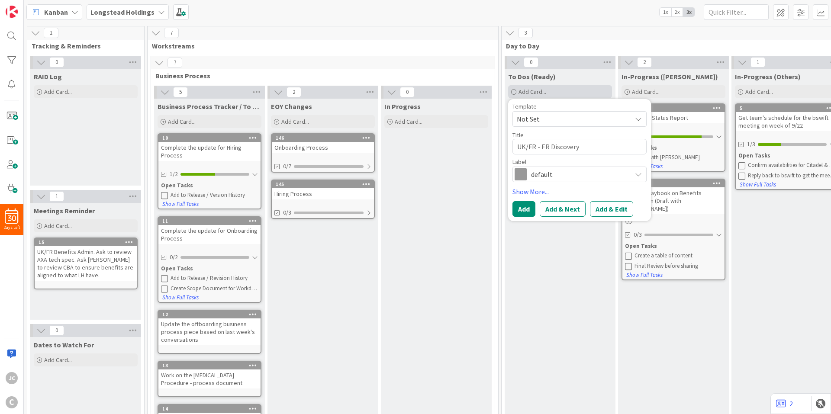
type textarea "UK/FR - ER Discovery"
type textarea "x"
type textarea "UK/FR - ER Discovery M"
type textarea "x"
type textarea "UK/FR - ER Discovery Me"
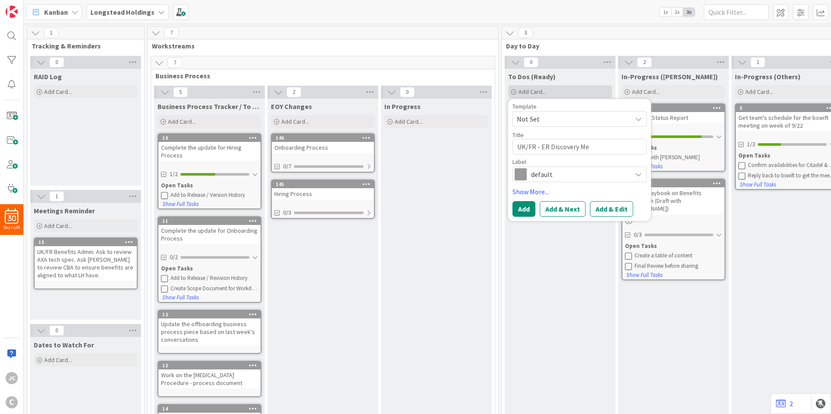
type textarea "x"
type textarea "UK/FR - ER Discovery Mee"
type textarea "x"
type textarea "UK/FR - ER Discovery Meet"
type textarea "x"
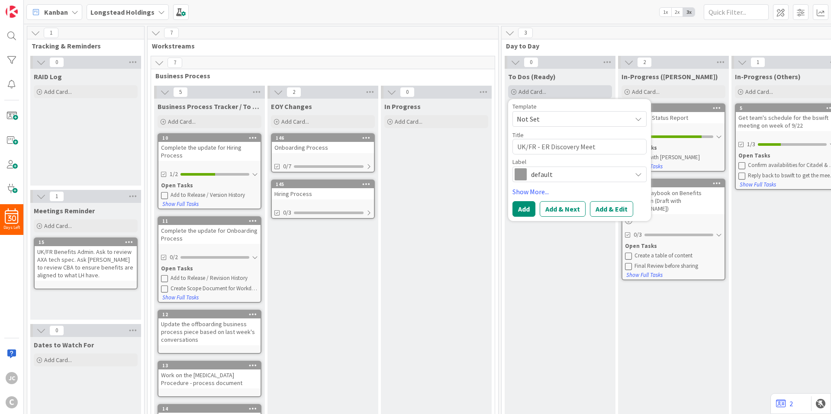
type textarea "UK/FR - ER Discovery Meeti"
type textarea "x"
type textarea "UK/FR - ER Discovery Meetin"
type textarea "x"
type textarea "UK/FR - ER Discovery Meeting"
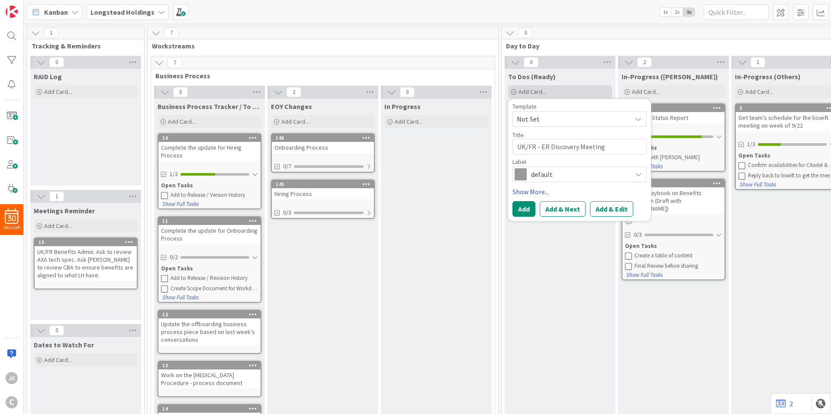
type textarea "x"
type textarea "UK/FR - ER Discovery Meeting"
type textarea "x"
type textarea "UK/FR - ER Discovery Meeting N"
type textarea "x"
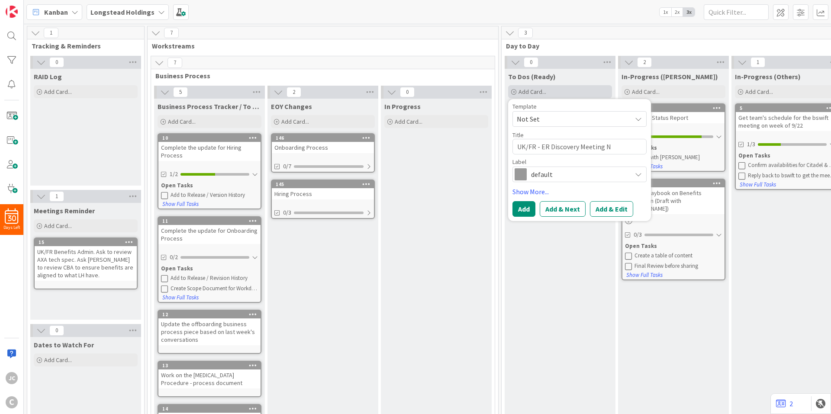
type textarea "UK/FR - ER Discovery Meeting No"
type textarea "x"
type textarea "UK/FR - ER Discovery Meeting Note"
type textarea "x"
type textarea "UK/FR - ER Discovery Meeting Notes"
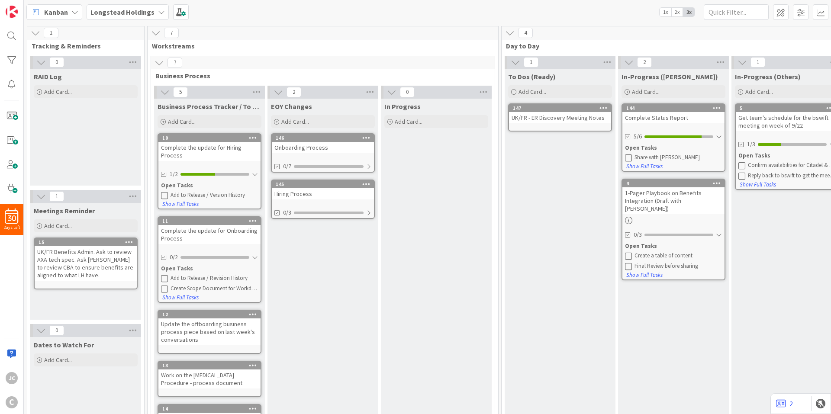
click at [561, 182] on div "To Dos (Ready) Add Card... Template Not Set Title 0 / 128 Label default Show Mo…" at bounding box center [560, 345] width 111 height 552
click at [372, 299] on div "EOY Changes Add Card... 146 Onboarding Process 0/7 145 Hiring Process 0/3" at bounding box center [322, 273] width 111 height 349
click at [516, 231] on div "To Dos (Ready) Add Card... Template Not Set Title 0 / 128 Label default Show Mo…" at bounding box center [560, 345] width 111 height 552
